Goal: Complete application form

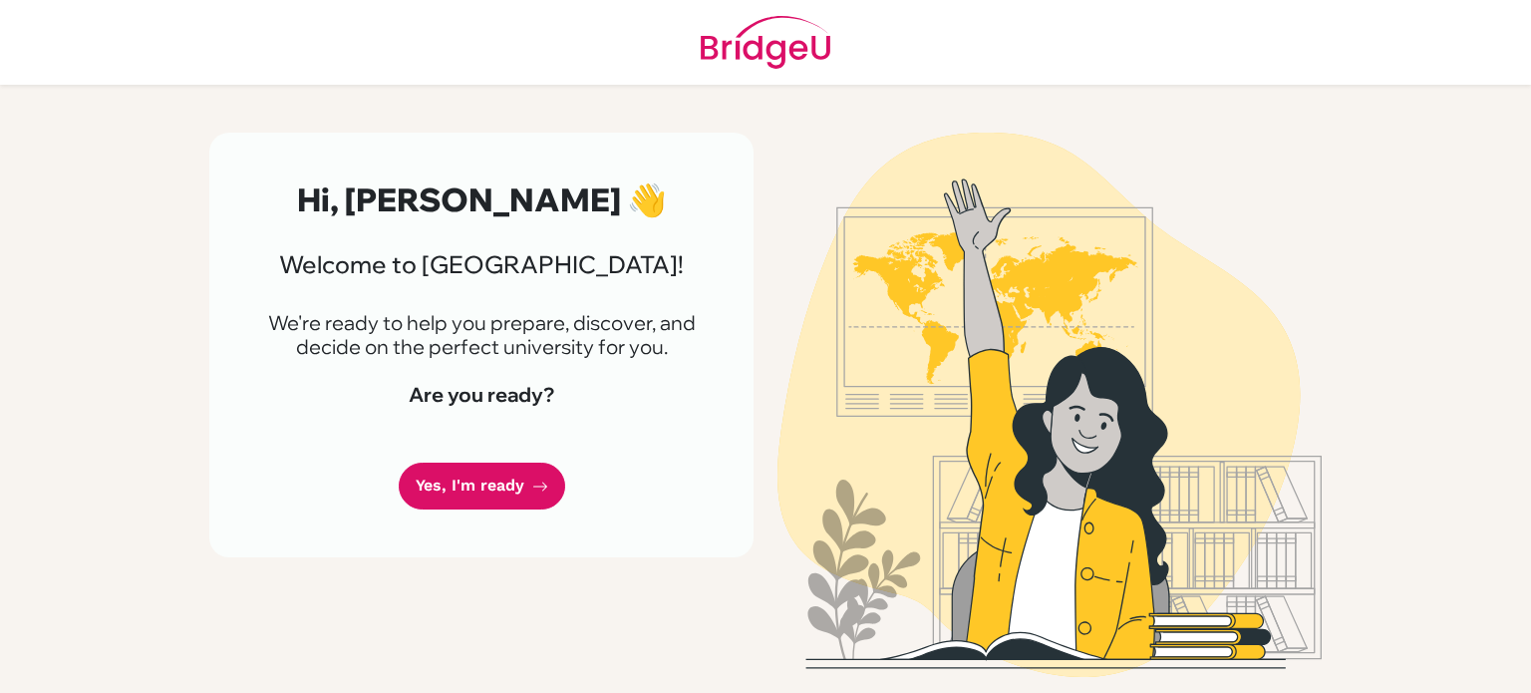
click at [454, 481] on link "Yes, I'm ready" at bounding box center [482, 486] width 166 height 47
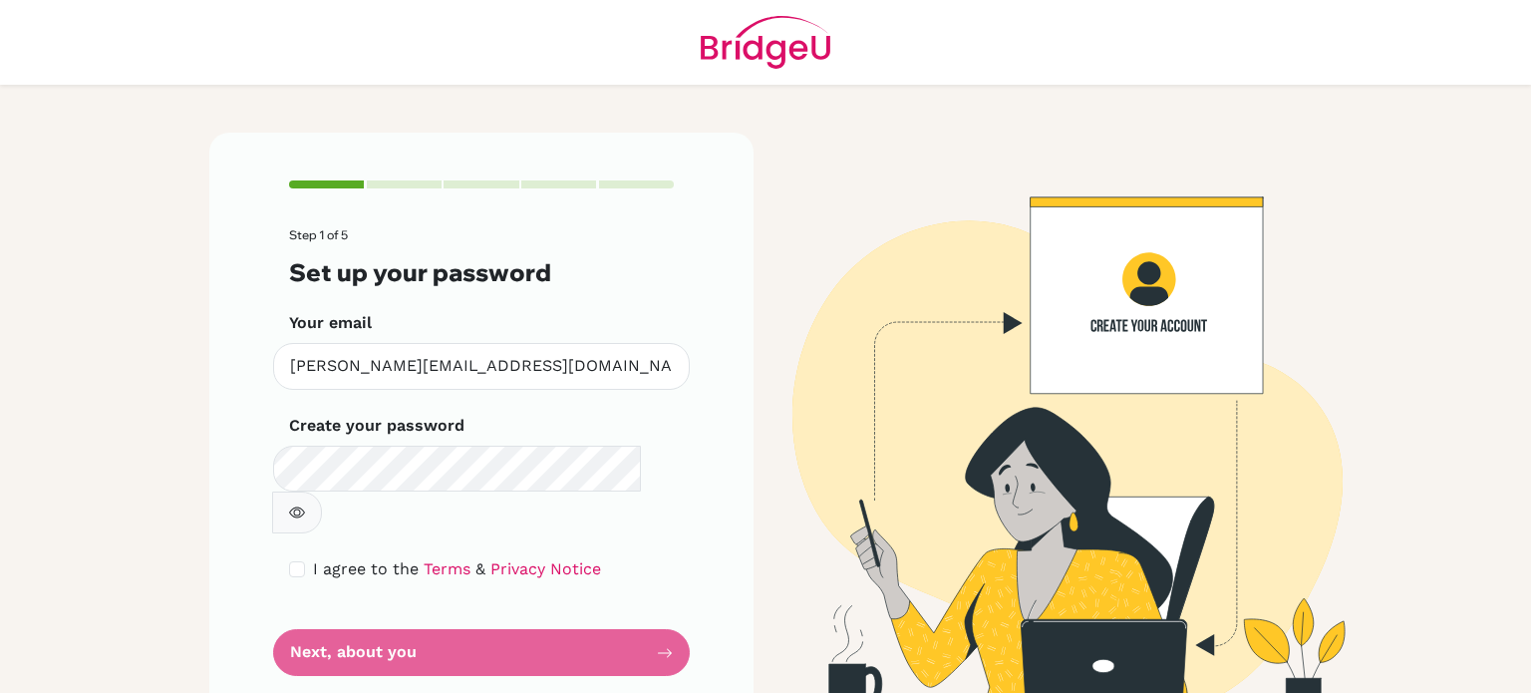
click at [322, 491] on button "button" at bounding box center [297, 512] width 50 height 42
click at [295, 561] on input "checkbox" at bounding box center [297, 569] width 16 height 16
checkbox input "true"
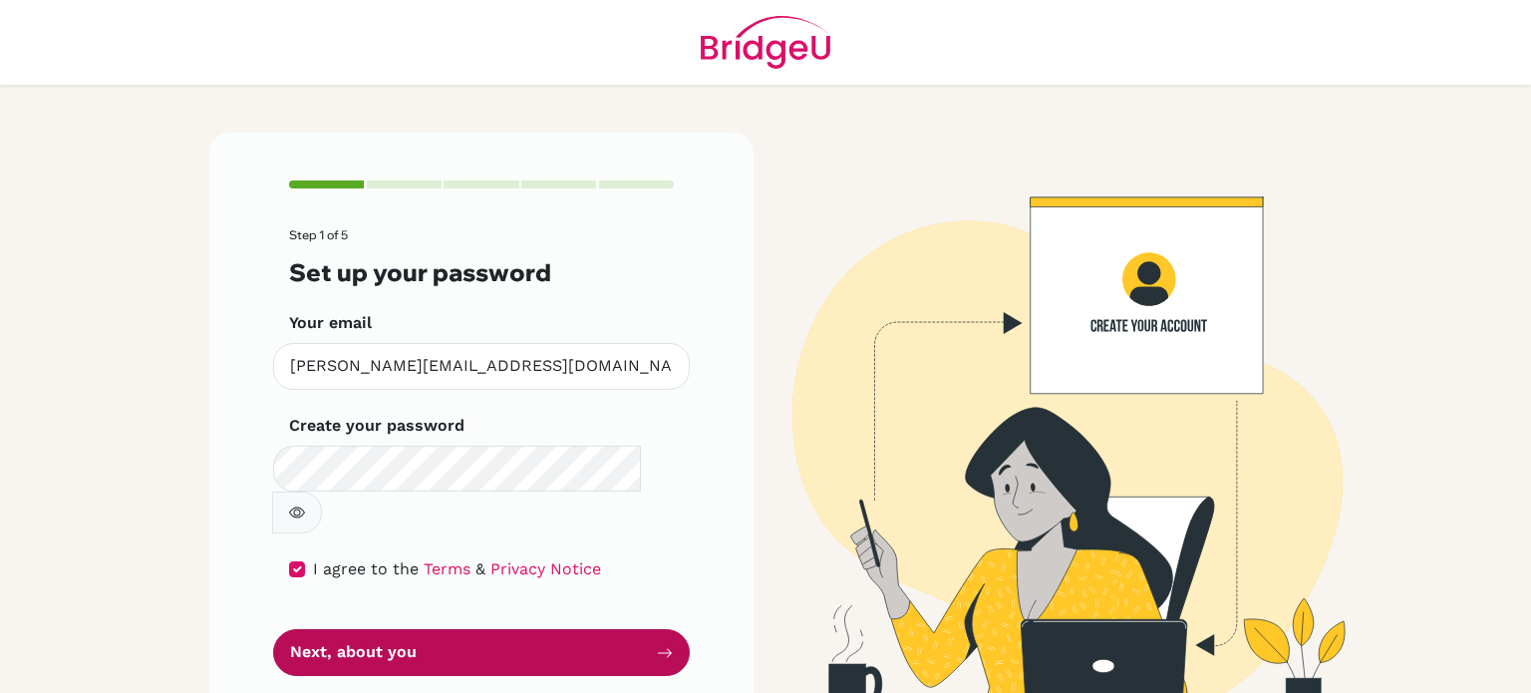
click at [424, 629] on button "Next, about you" at bounding box center [481, 652] width 417 height 47
